Goal: Navigation & Orientation: Find specific page/section

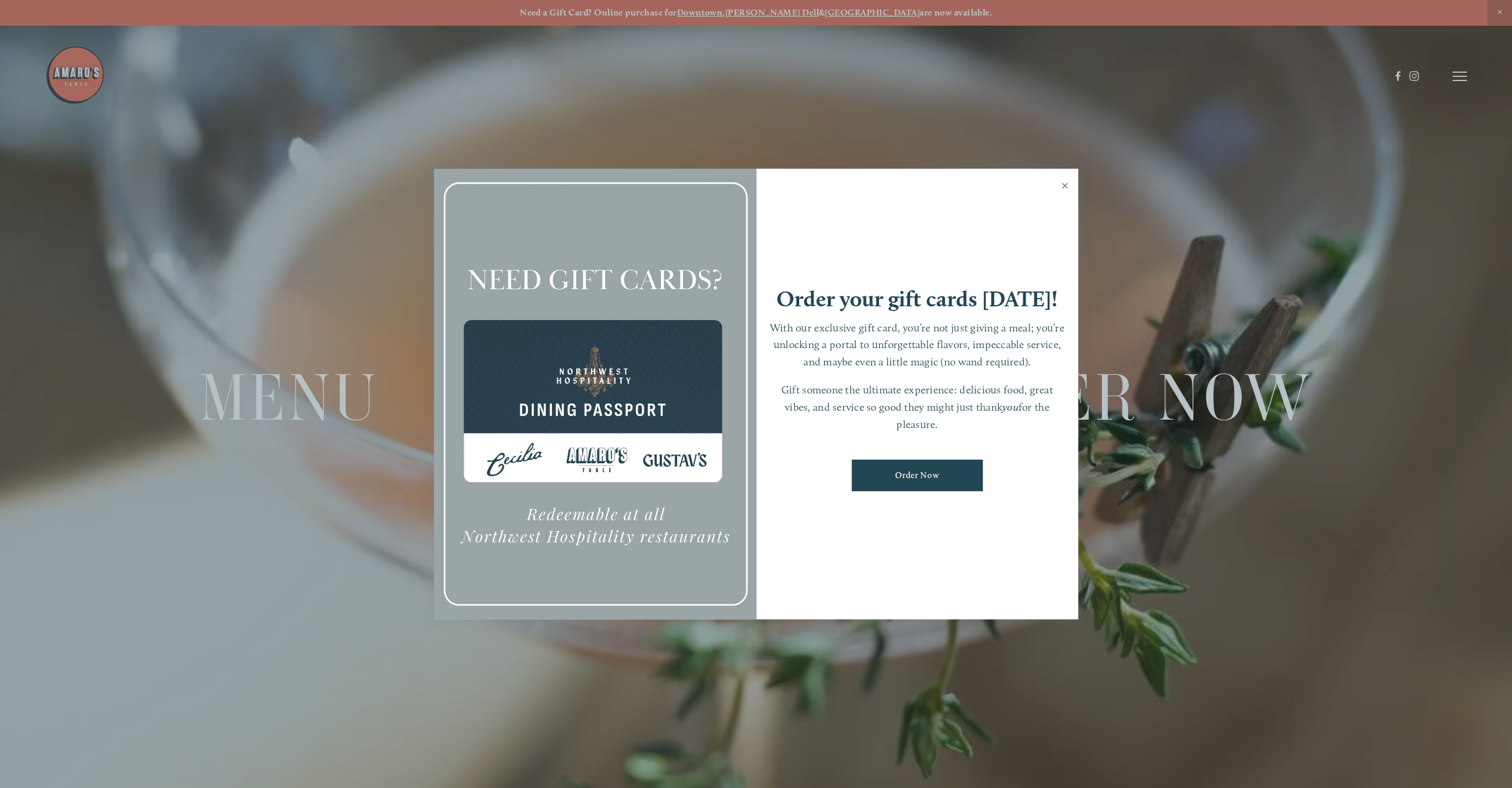
click at [1065, 181] on link "Close" at bounding box center [1065, 187] width 23 height 34
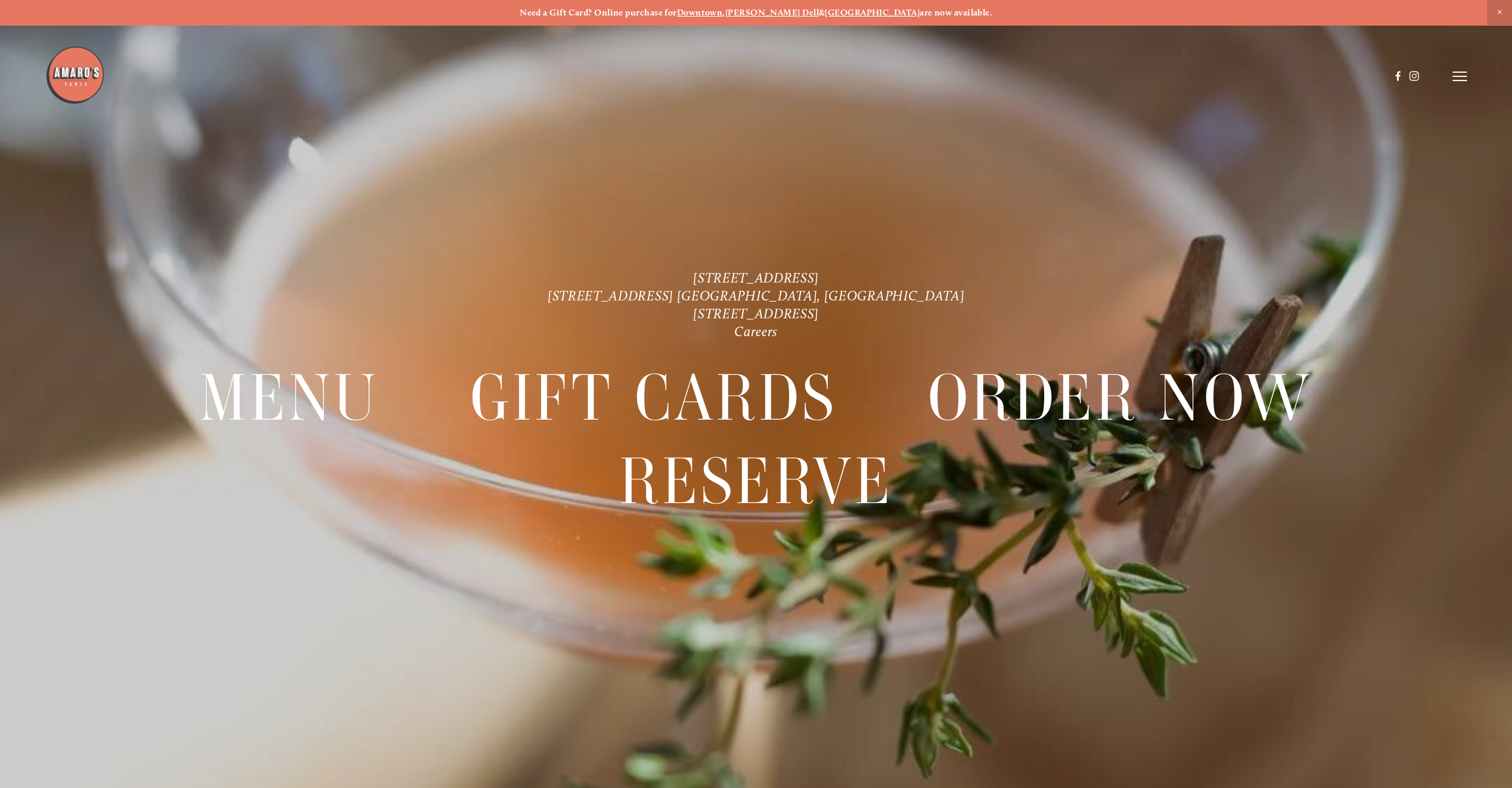
click at [1461, 76] on line at bounding box center [1459, 76] width 14 height 0
click at [1182, 77] on span "Menu" at bounding box center [1186, 76] width 25 height 12
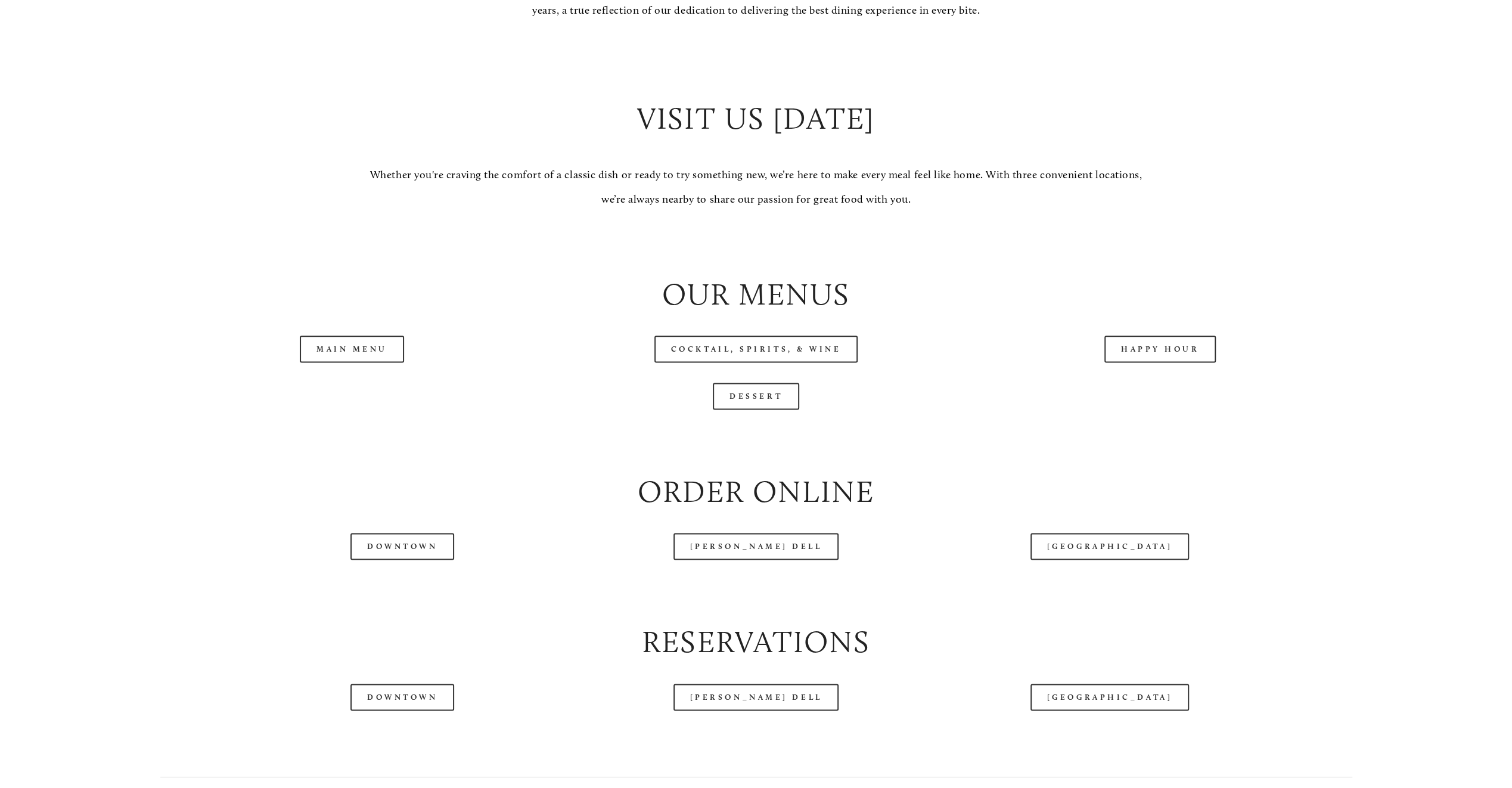
scroll to position [1371, 0]
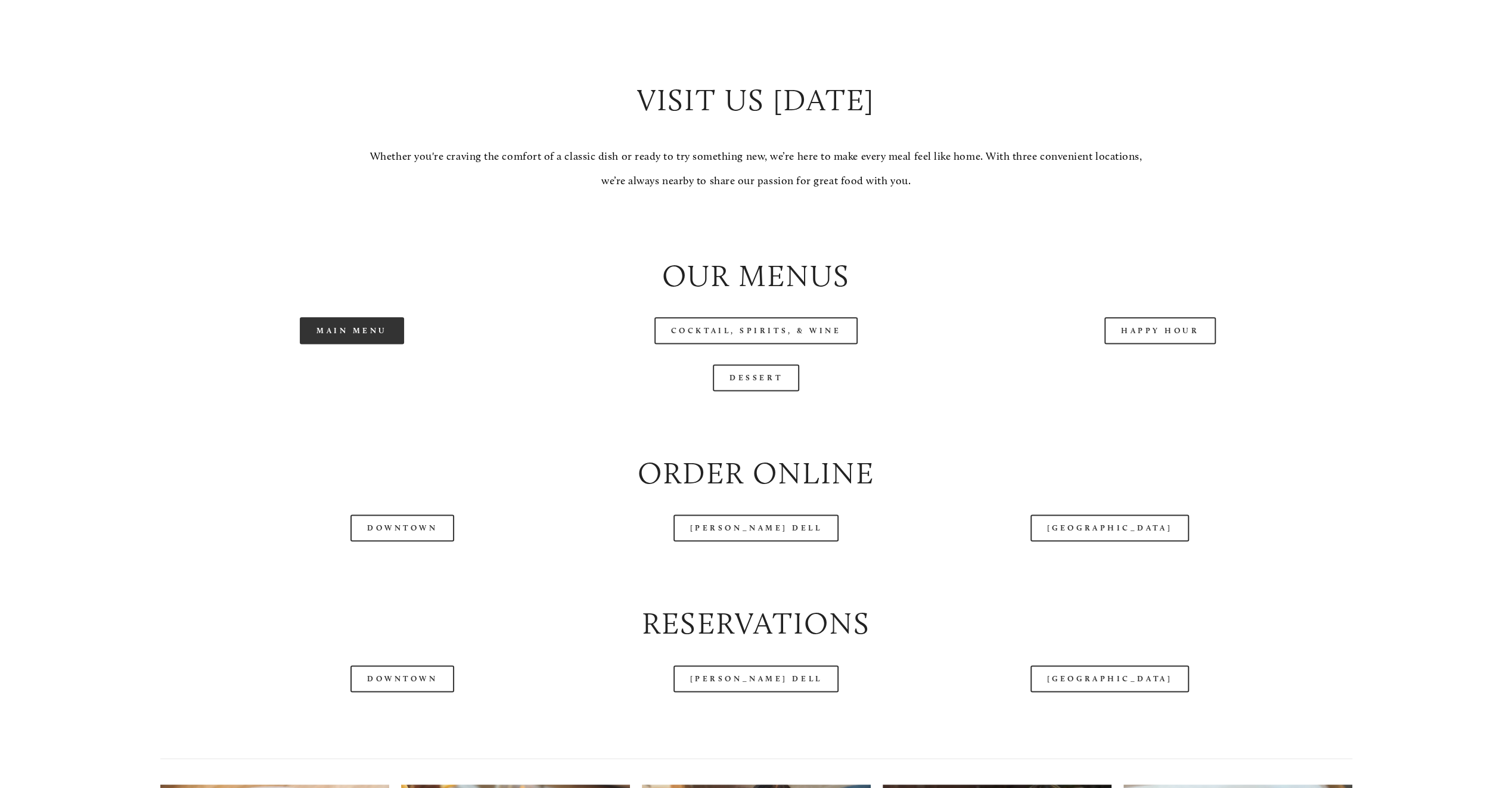
click at [388, 340] on link "Main Menu" at bounding box center [352, 330] width 104 height 27
